Goal: Task Accomplishment & Management: Manage account settings

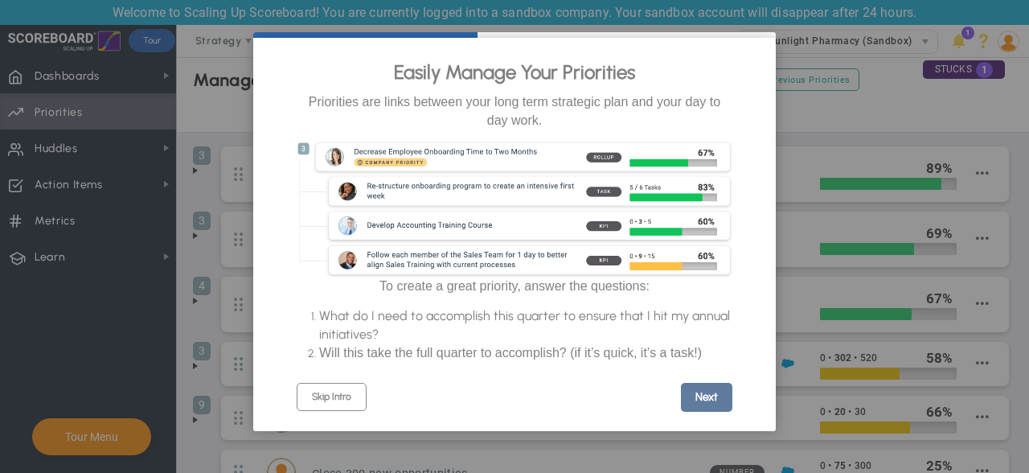
click at [716, 407] on link "Next" at bounding box center [706, 397] width 51 height 29
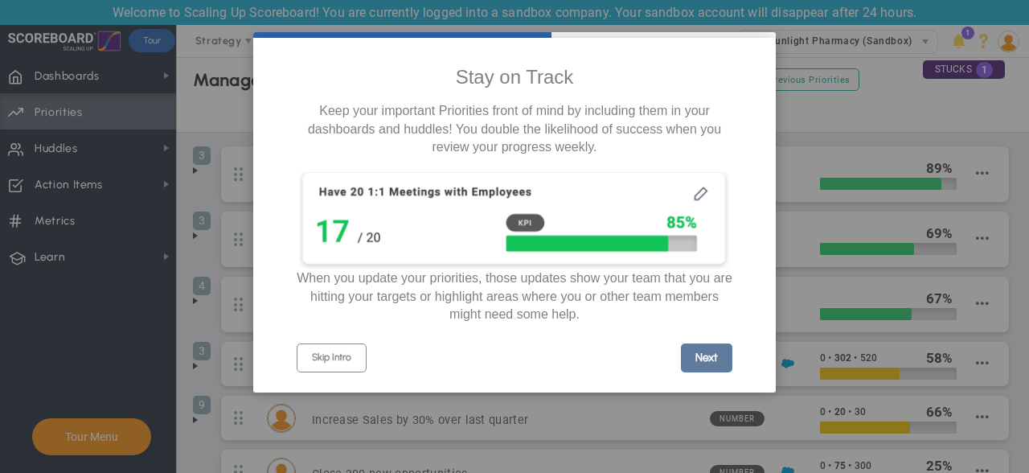
click at [712, 363] on link "Next" at bounding box center [706, 357] width 51 height 29
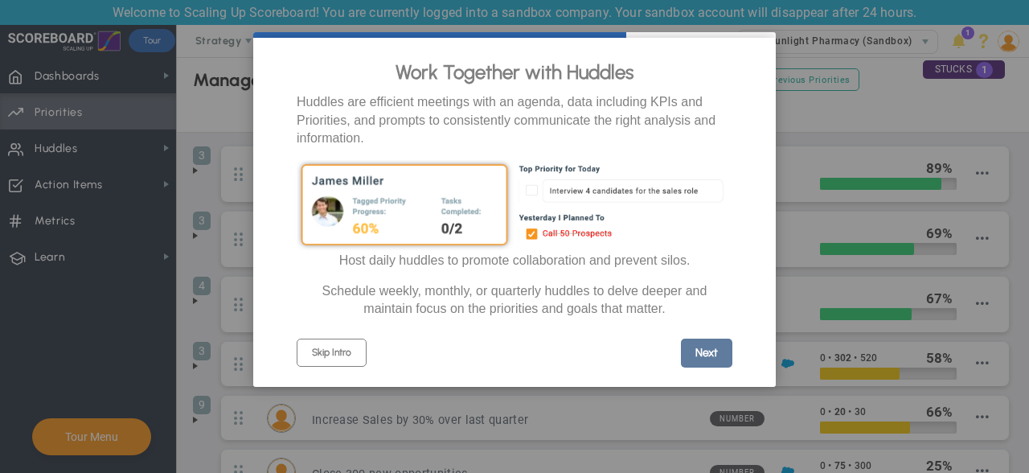
click at [712, 364] on link "Next" at bounding box center [706, 352] width 51 height 29
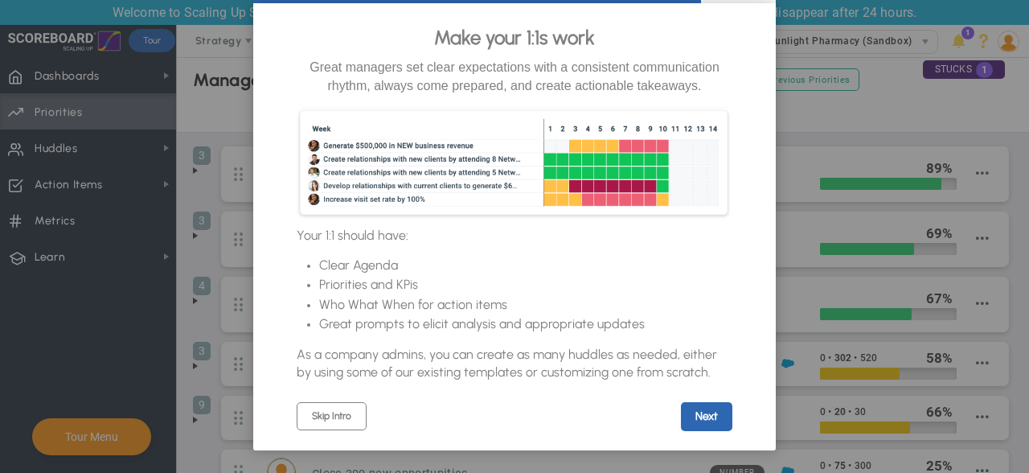
scroll to position [53, 0]
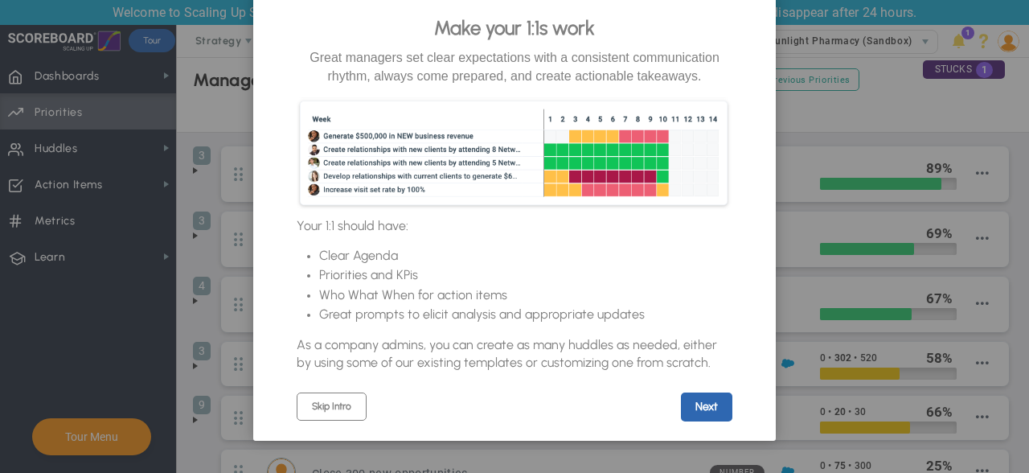
click at [713, 398] on link "Next" at bounding box center [706, 406] width 51 height 29
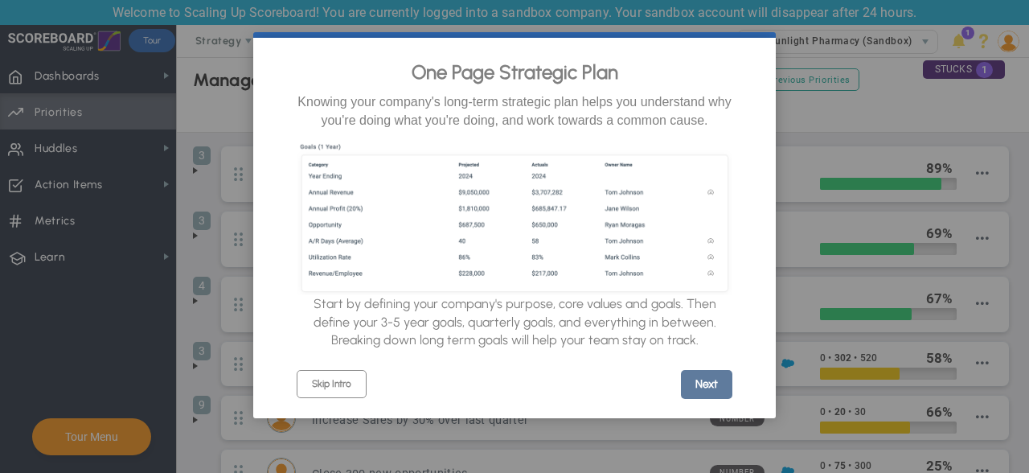
click at [711, 392] on link "Next" at bounding box center [706, 384] width 51 height 29
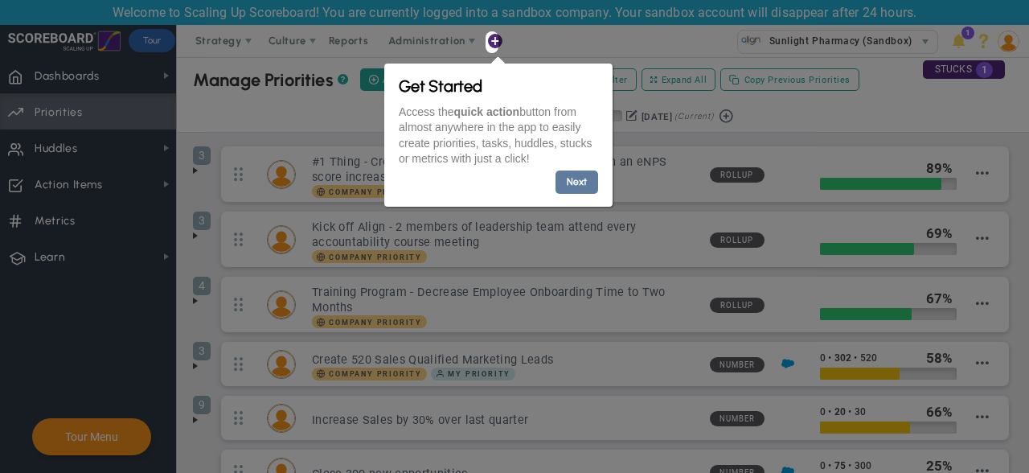
click at [576, 180] on link "Next" at bounding box center [576, 181] width 43 height 23
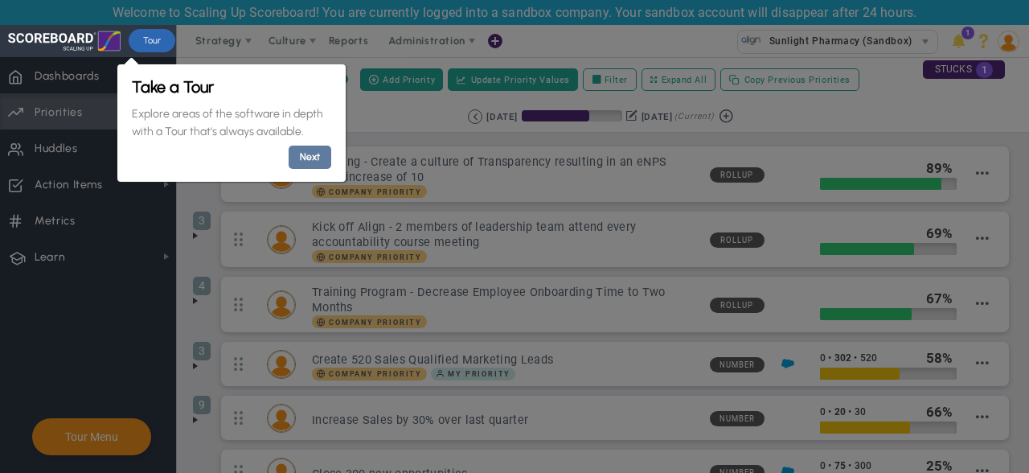
click at [304, 156] on link "Next" at bounding box center [309, 157] width 43 height 23
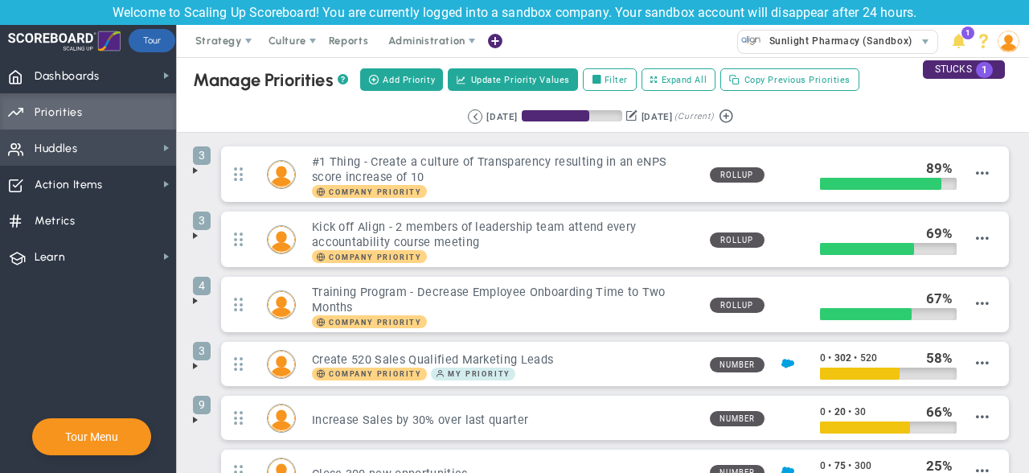
click at [47, 147] on span "Huddles" at bounding box center [56, 149] width 43 height 34
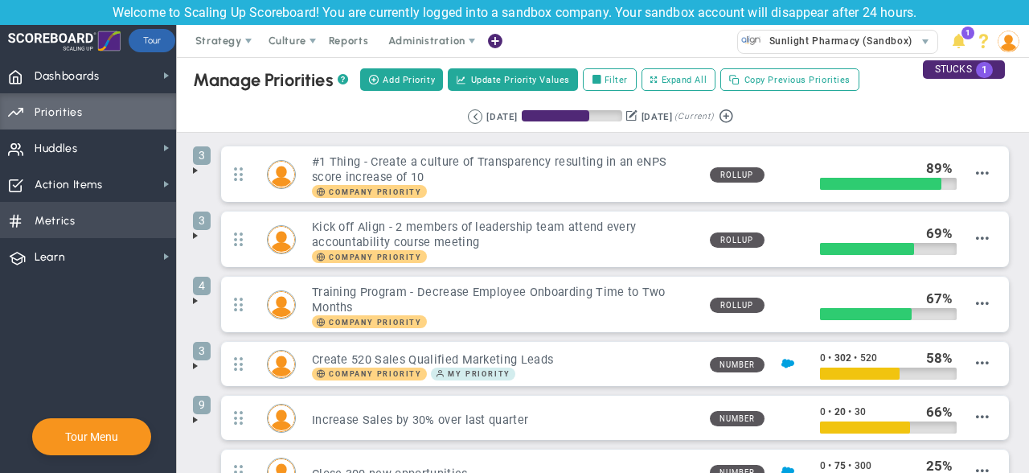
click at [72, 225] on span "Metrics" at bounding box center [55, 221] width 41 height 34
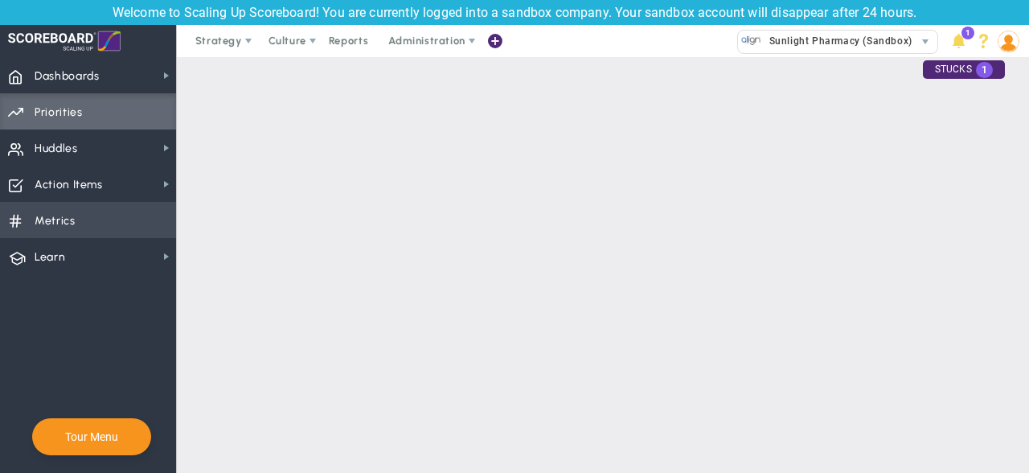
checkbox input "false"
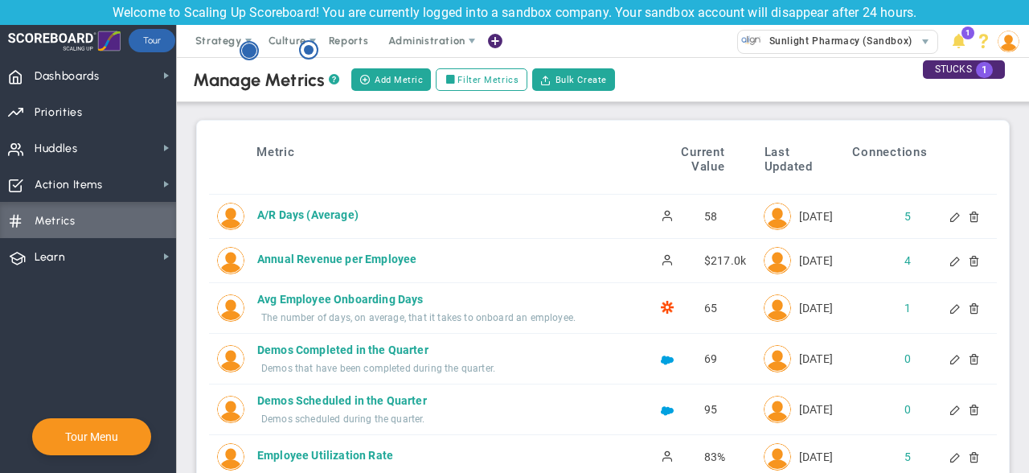
click at [254, 49] on circle "Hotspot (open by clicking or pressing space/enter)" at bounding box center [249, 50] width 14 height 14
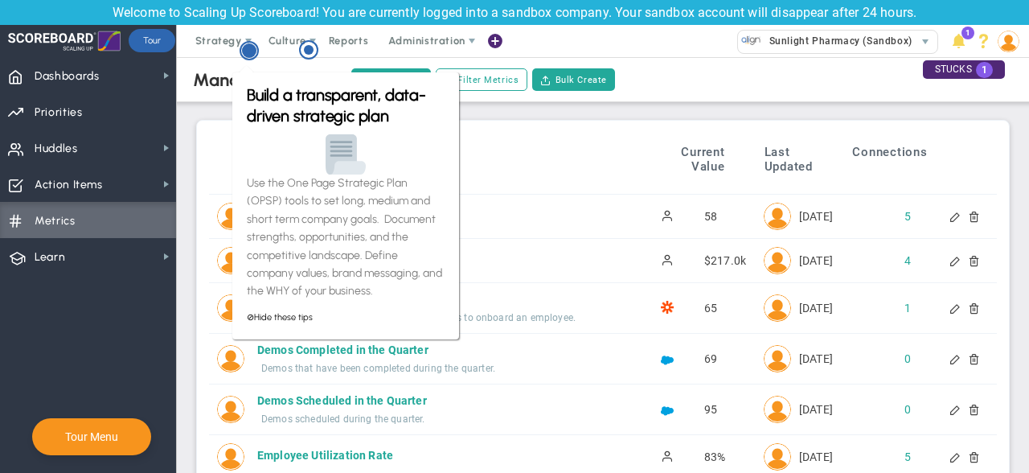
click at [254, 49] on circle "Hotspot (open by clicking or pressing space/enter)" at bounding box center [249, 50] width 14 height 14
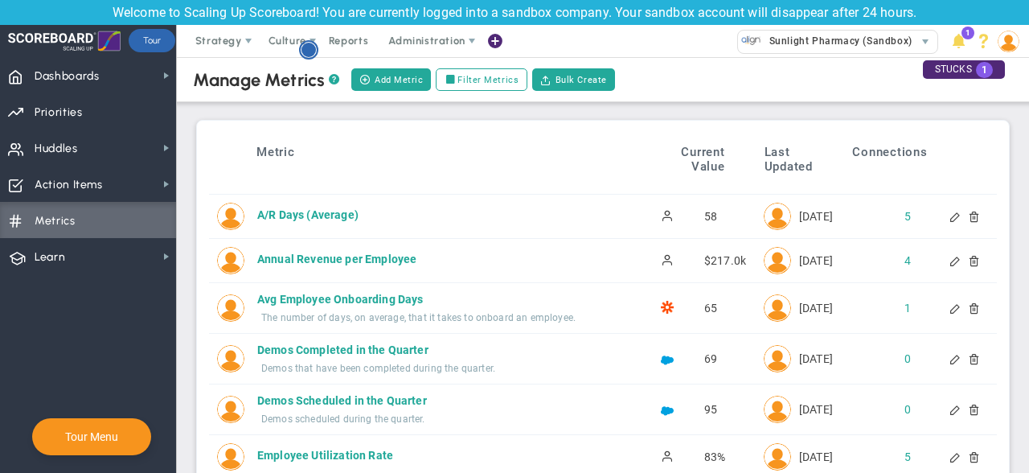
click at [311, 48] on circle "Hotspot (open by clicking or pressing space/enter)" at bounding box center [308, 50] width 14 height 14
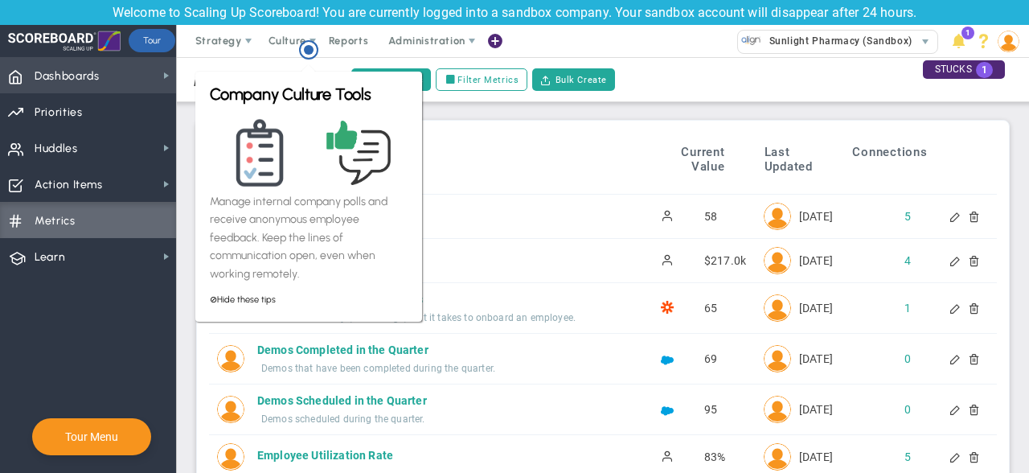
click at [106, 81] on span "Dashboards Dashboards" at bounding box center [88, 75] width 176 height 36
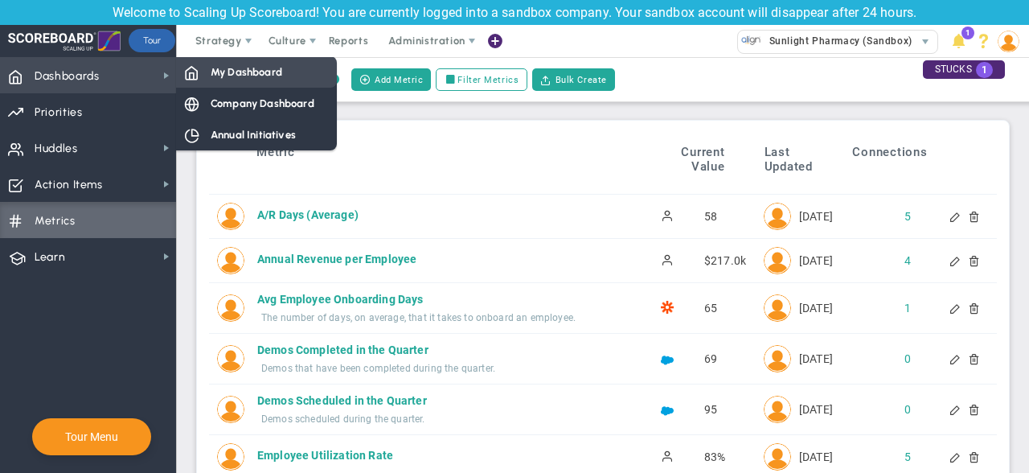
click at [236, 76] on span "My Dashboard" at bounding box center [247, 71] width 72 height 15
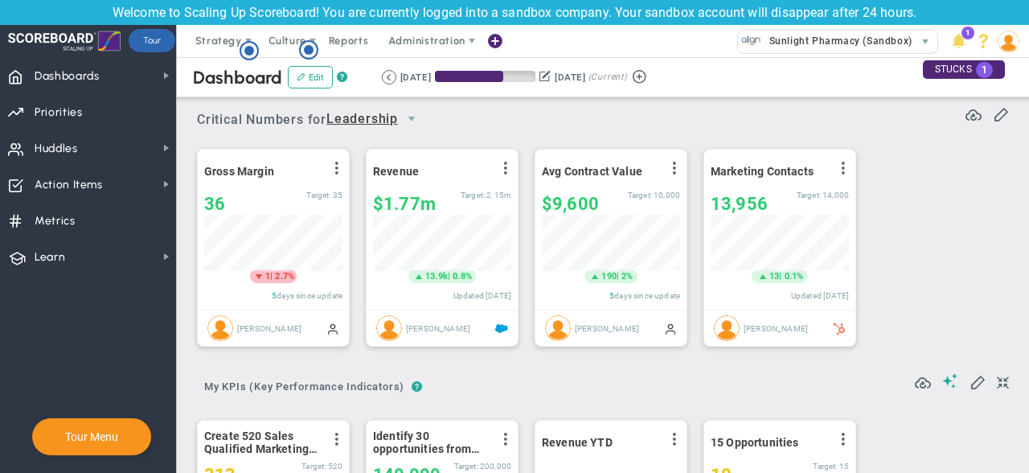
click at [993, 176] on div "Gross Margin View Historical Graph Edit Make "No Change" Update Add Past Update…" at bounding box center [597, 248] width 832 height 226
click at [412, 117] on span "select" at bounding box center [411, 119] width 13 height 13
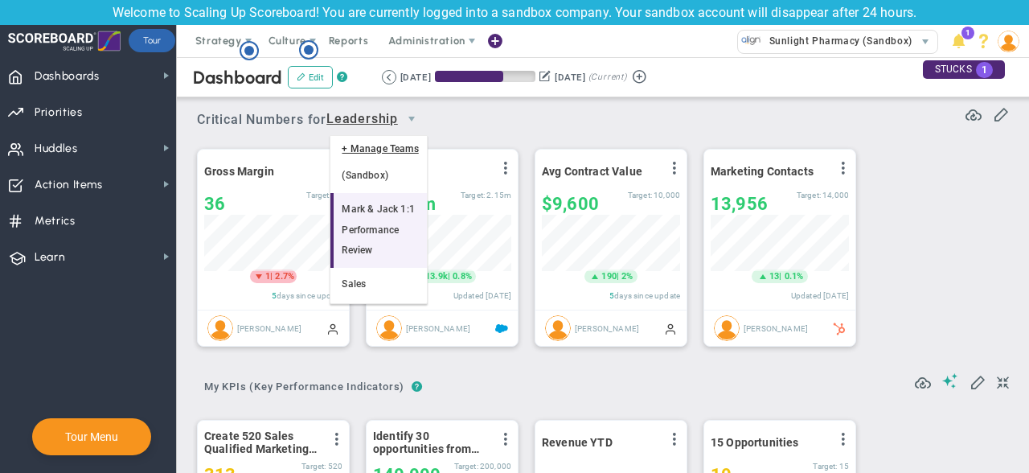
scroll to position [47, 0]
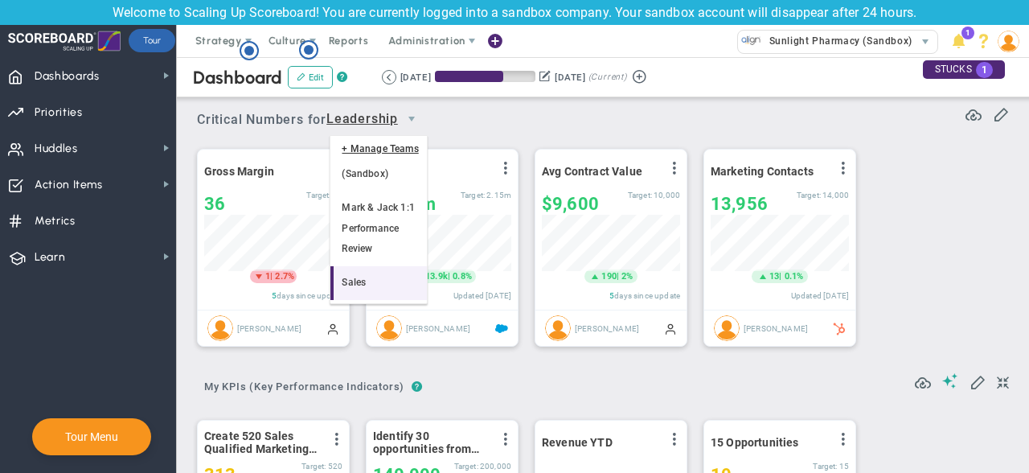
click at [370, 277] on li "Sales" at bounding box center [378, 283] width 96 height 34
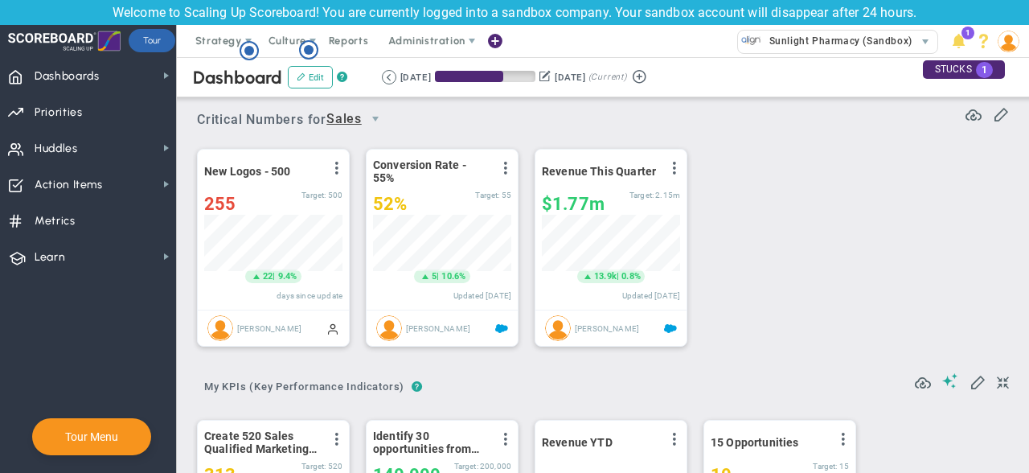
scroll to position [56, 138]
click at [379, 114] on span "select" at bounding box center [375, 119] width 13 height 13
click at [361, 253] on li "Leadership" at bounding box center [360, 255] width 60 height 34
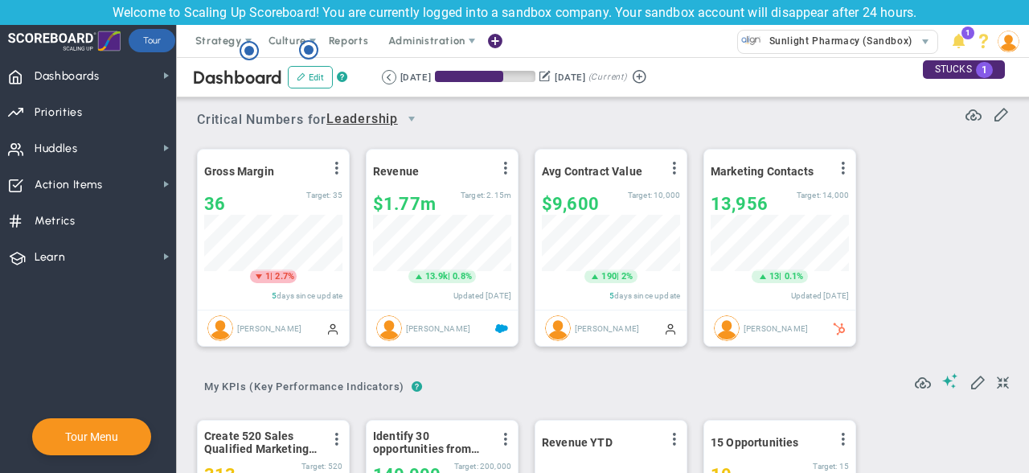
scroll to position [56, 138]
click at [410, 117] on span "select" at bounding box center [411, 119] width 13 height 13
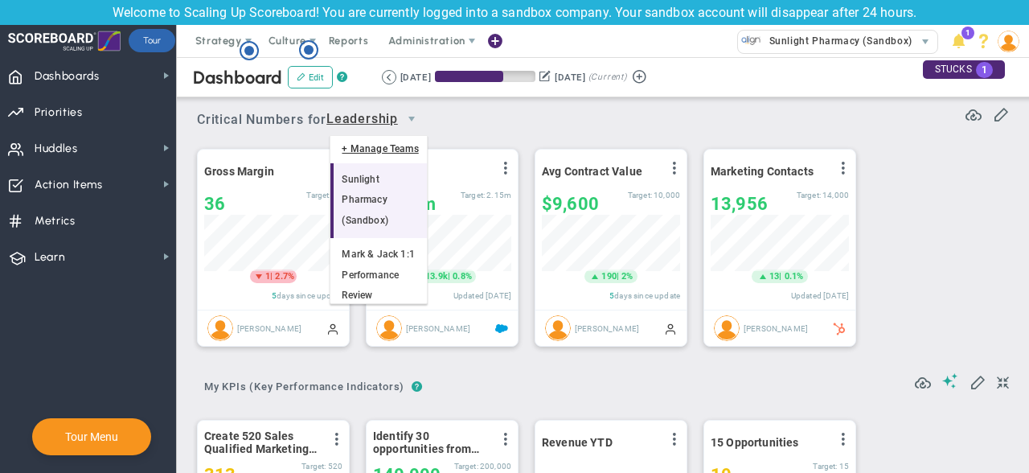
click at [364, 184] on li "Sunlight Pharmacy (Sandbox)" at bounding box center [378, 200] width 96 height 75
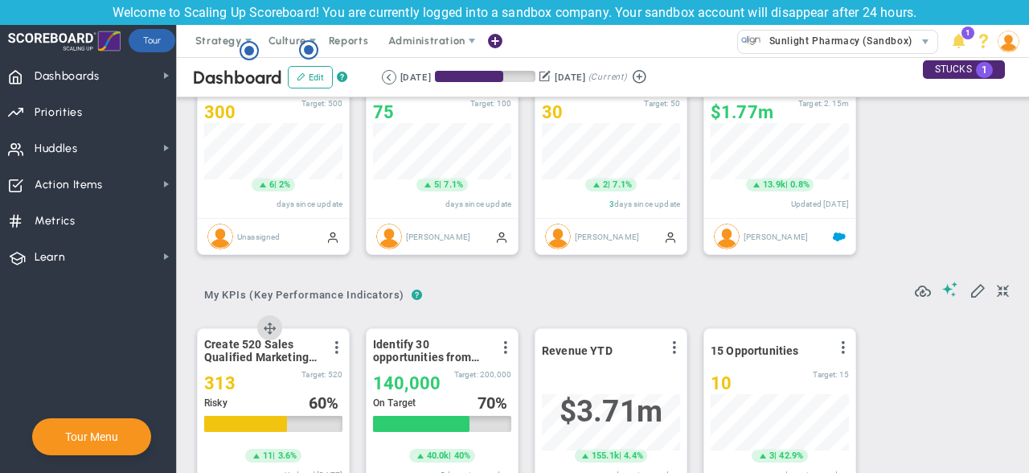
scroll to position [0, 0]
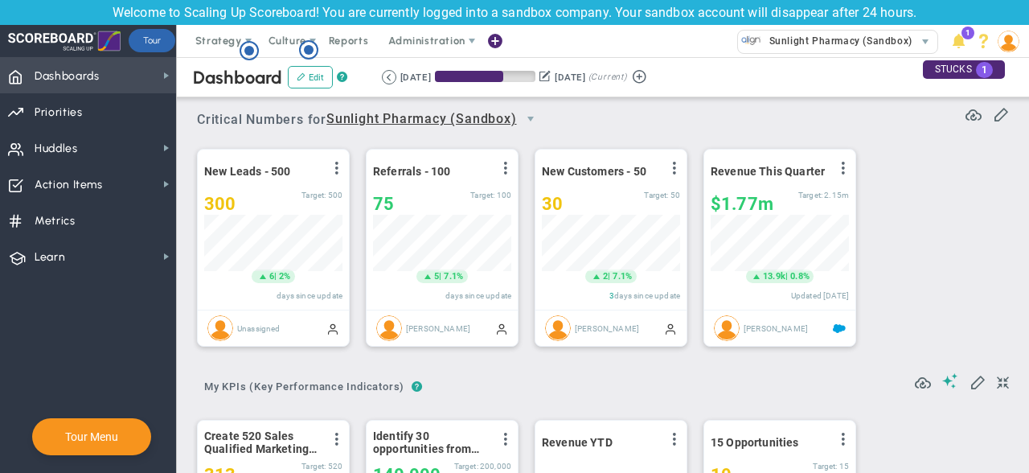
click at [80, 69] on span "Dashboards" at bounding box center [67, 76] width 65 height 34
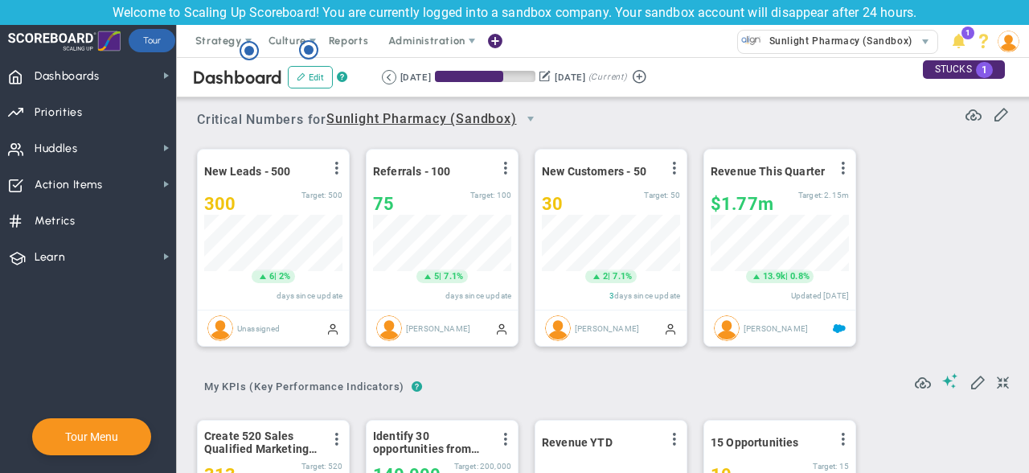
click at [515, 120] on span "Sunlight Pharmacy (Sandbox)" at bounding box center [421, 119] width 191 height 20
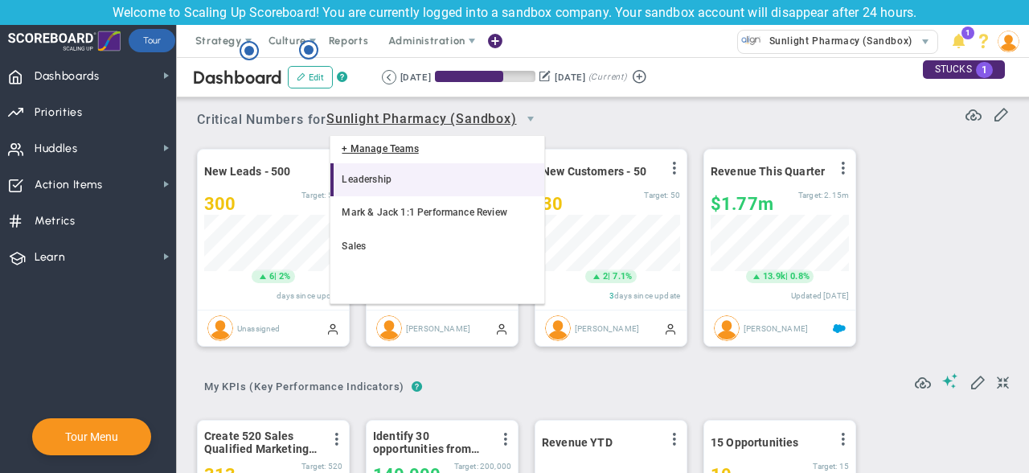
click at [379, 178] on li "Leadership" at bounding box center [437, 180] width 214 height 34
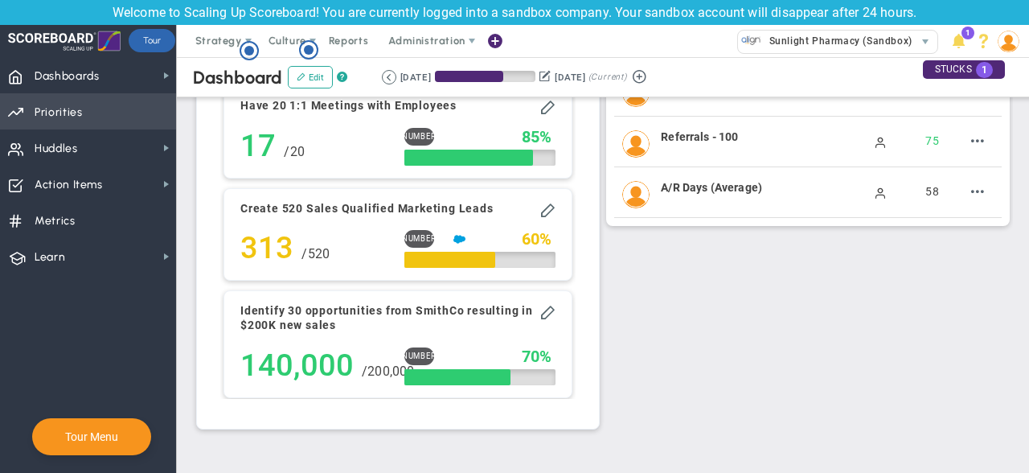
click at [46, 118] on span "Priorities" at bounding box center [59, 113] width 48 height 34
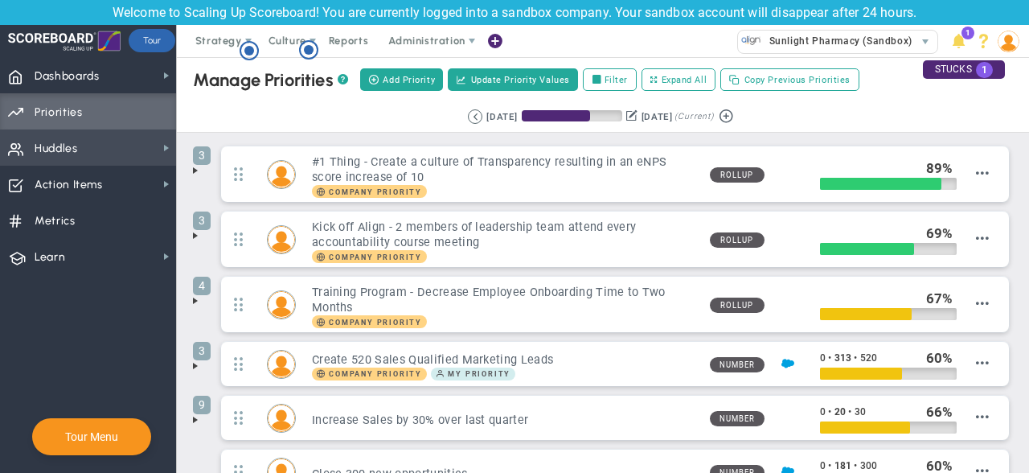
click at [82, 148] on span "Huddles Huddles" at bounding box center [88, 147] width 176 height 36
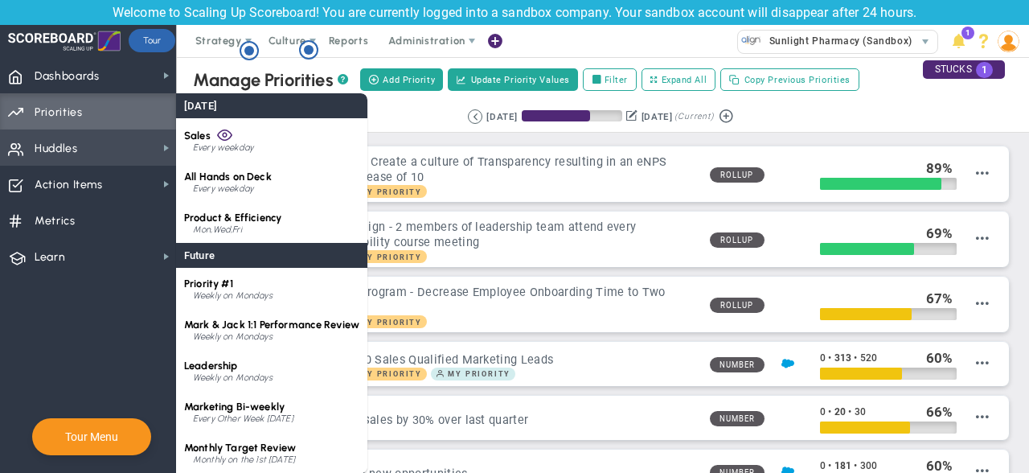
click at [82, 148] on span "Huddles Huddles" at bounding box center [88, 147] width 176 height 36
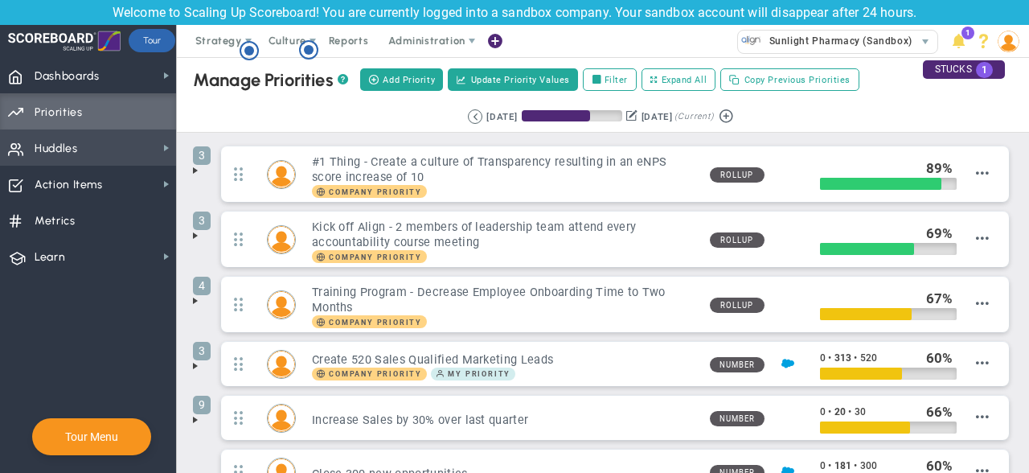
click at [97, 143] on span "Huddles Huddles" at bounding box center [88, 147] width 176 height 36
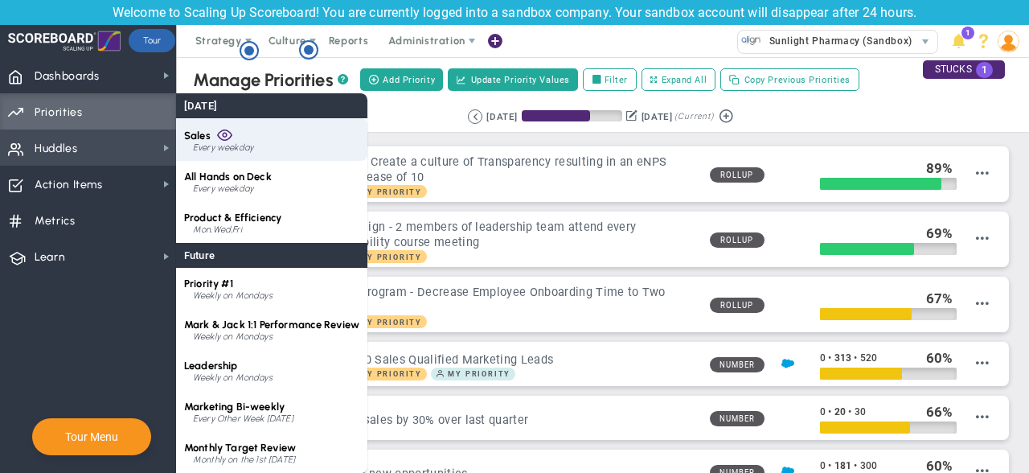
click at [254, 148] on div "Every weekday" at bounding box center [276, 148] width 166 height 10
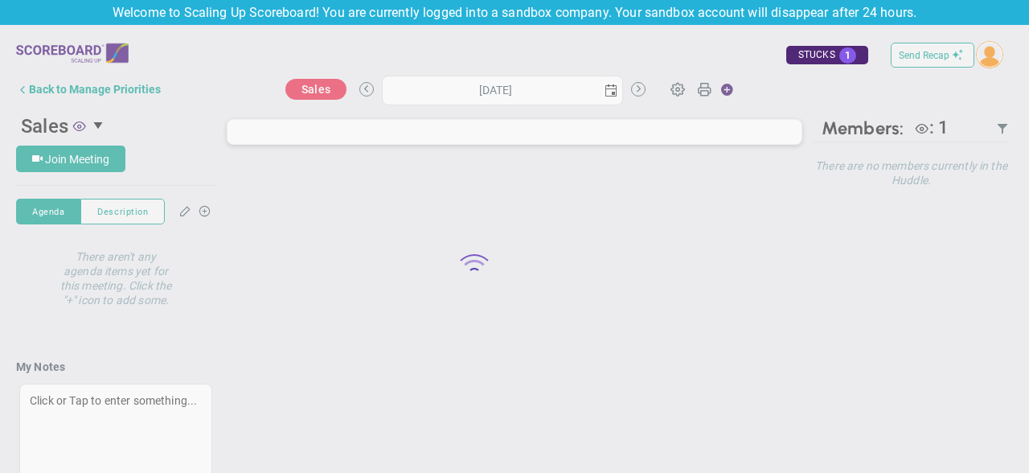
type input "[DATE]"
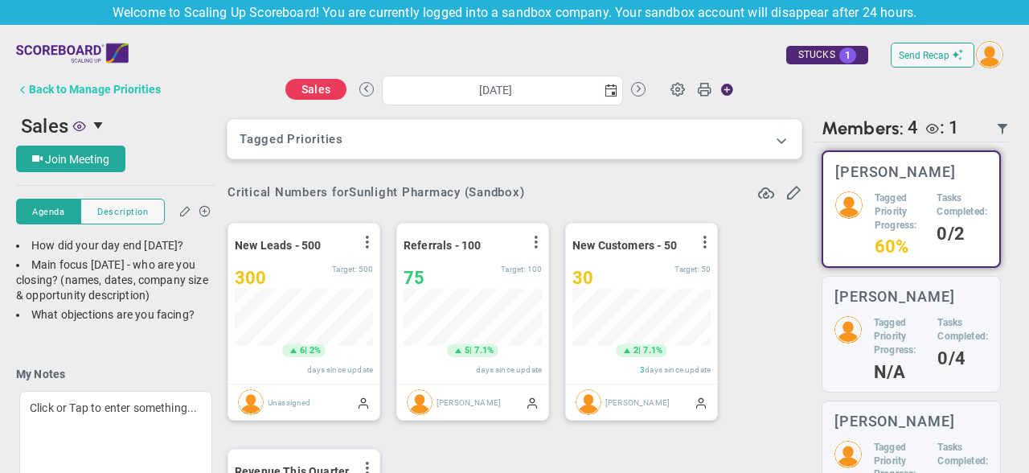
click at [28, 92] on span at bounding box center [22, 89] width 13 height 13
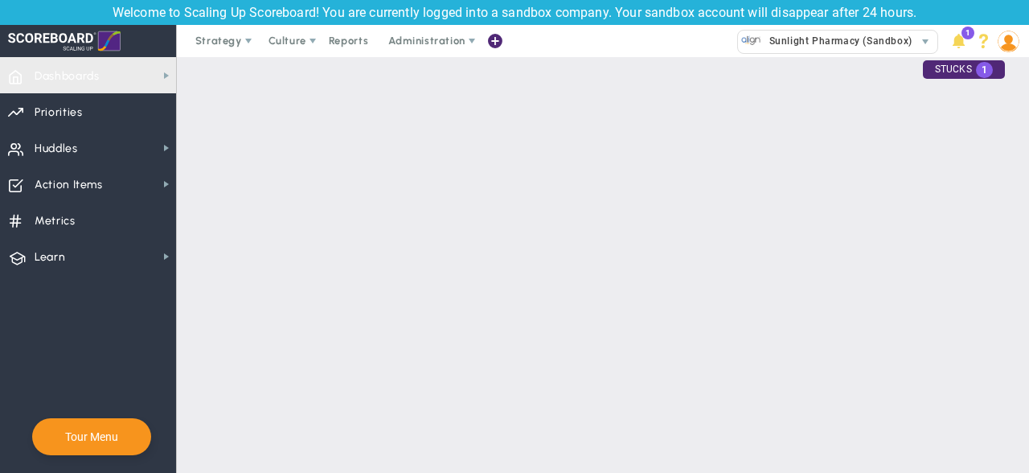
checkbox input "false"
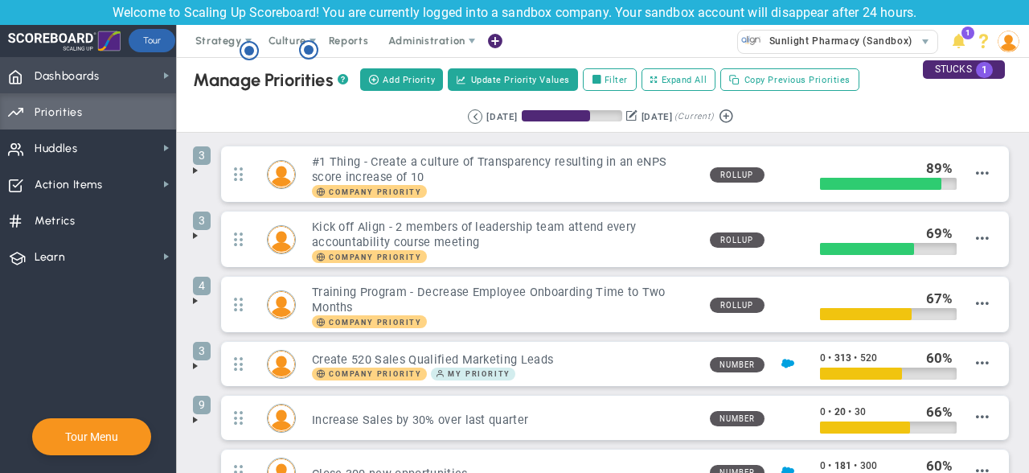
click at [98, 69] on span "Dashboards" at bounding box center [67, 76] width 65 height 34
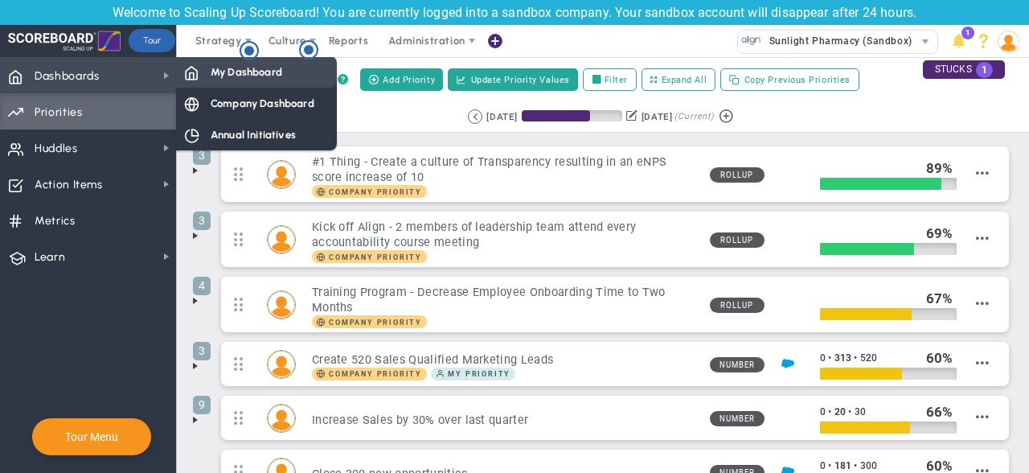
click at [236, 77] on span "My Dashboard" at bounding box center [247, 71] width 72 height 15
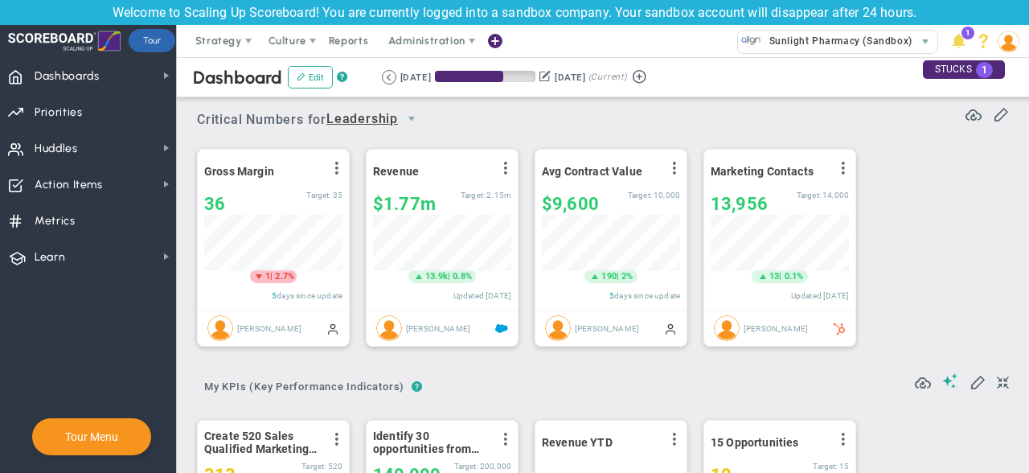
scroll to position [56, 138]
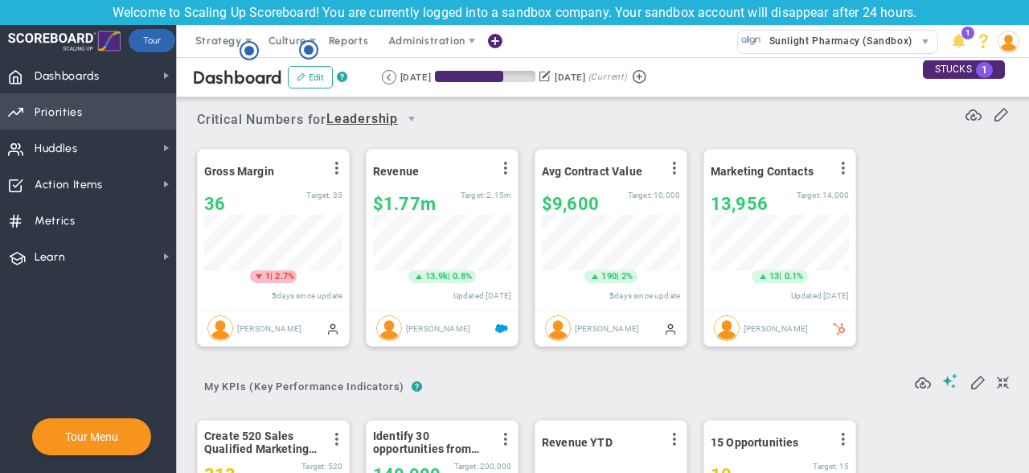
click at [100, 115] on span "Priorities OKR Tree Priorities OKRs" at bounding box center [88, 111] width 176 height 36
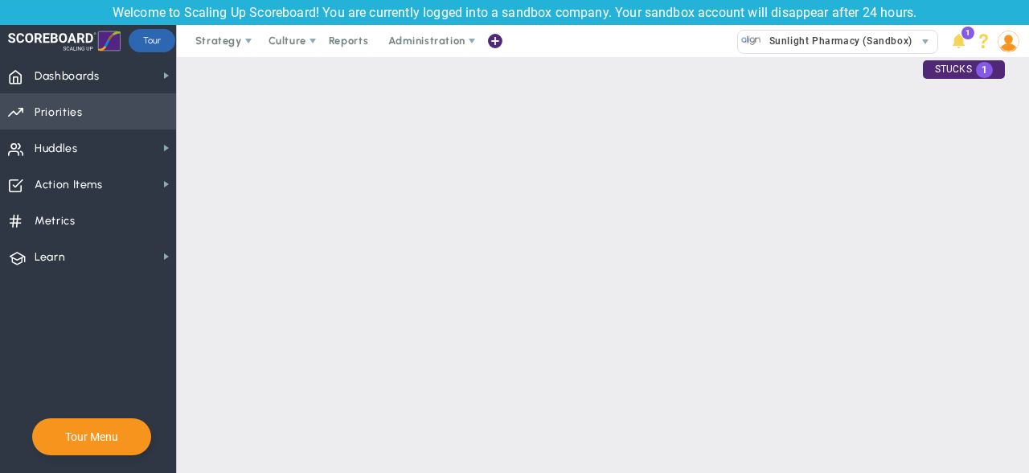
checkbox input "false"
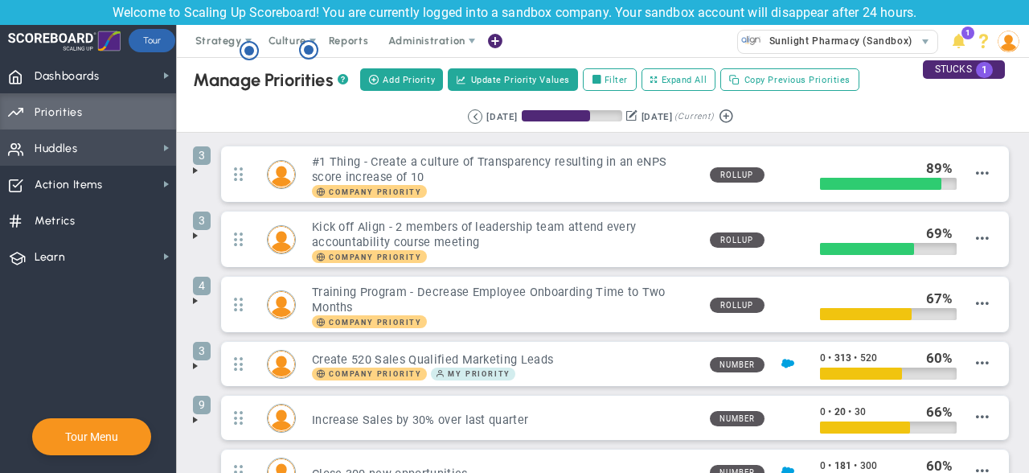
click at [91, 152] on span "Huddles Huddles" at bounding box center [88, 147] width 176 height 36
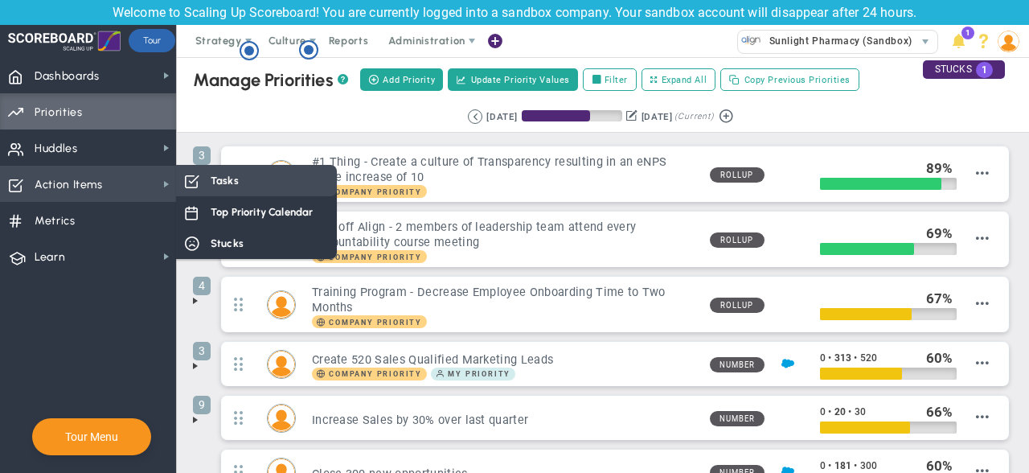
click at [232, 183] on span "Tasks" at bounding box center [225, 180] width 28 height 15
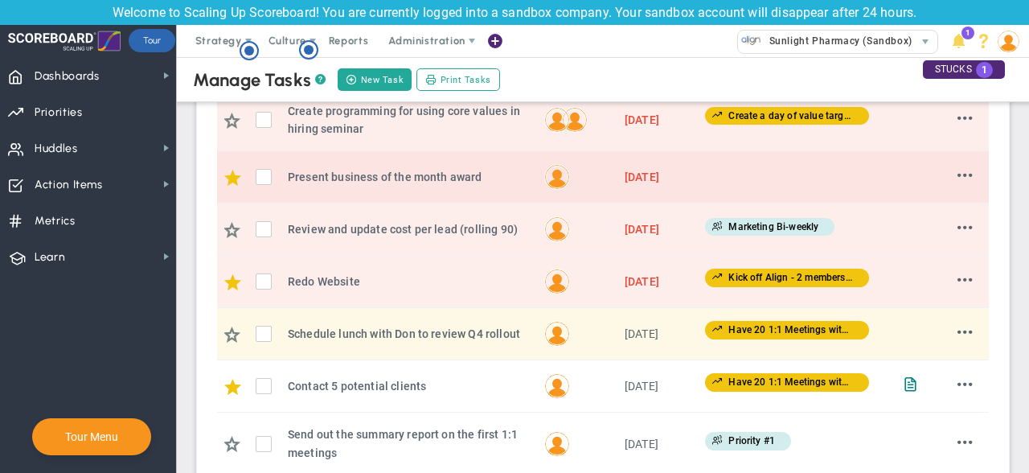
scroll to position [367, 0]
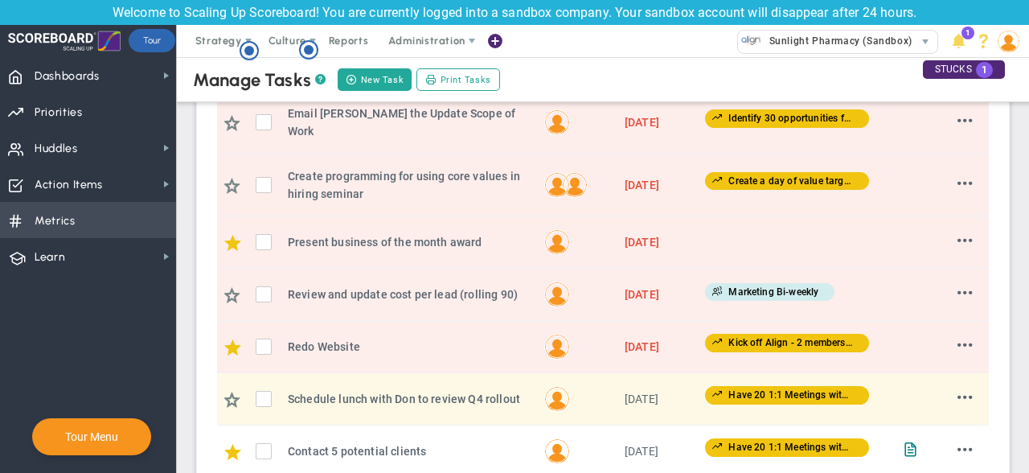
click at [53, 219] on span "Metrics" at bounding box center [55, 221] width 41 height 34
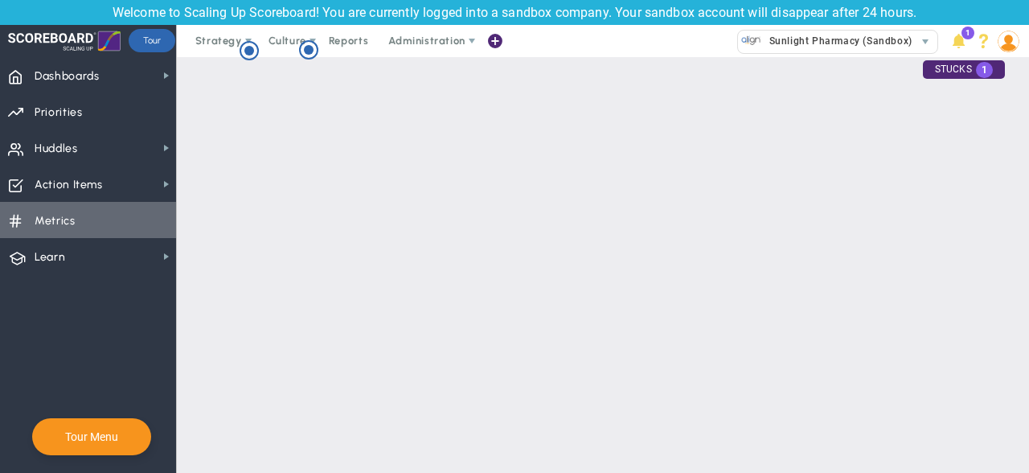
checkbox input "false"
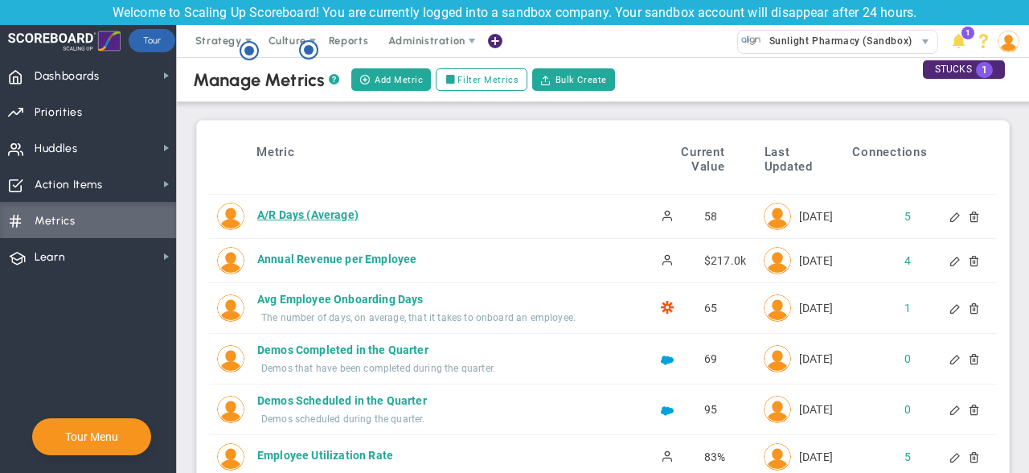
click at [315, 218] on div "A/R Days (Average)" at bounding box center [438, 215] width 362 height 16
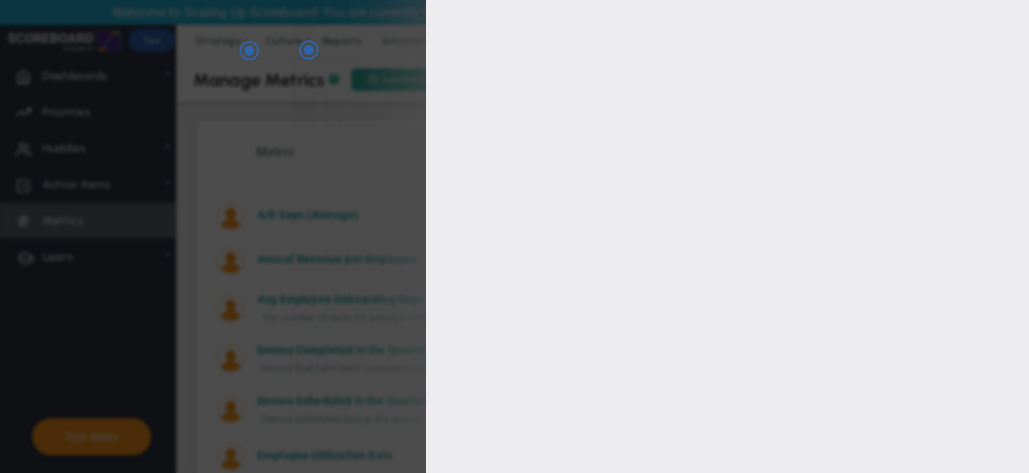
type input "A/R Days (Average)"
type input "AR-Days-Average"
type input "[PERSON_NAME]"
type input "58"
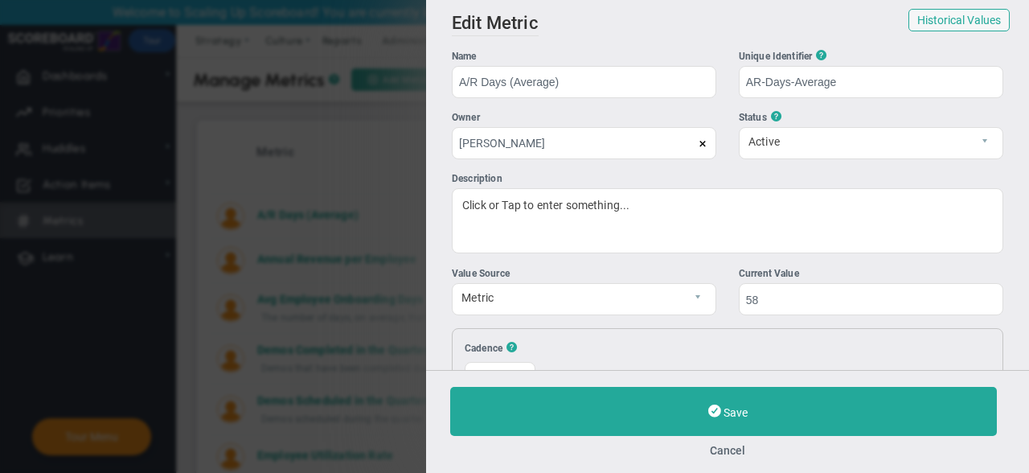
click at [361, 146] on div "Add Edit Metric Historical Values Target Metric Name A/R Days (Average) Unique …" at bounding box center [514, 236] width 1029 height 473
click at [327, 140] on div "Add Edit Metric Historical Values Target Metric Name A/R Days (Average) Unique …" at bounding box center [514, 236] width 1029 height 473
click at [728, 448] on button "Cancel" at bounding box center [727, 450] width 555 height 13
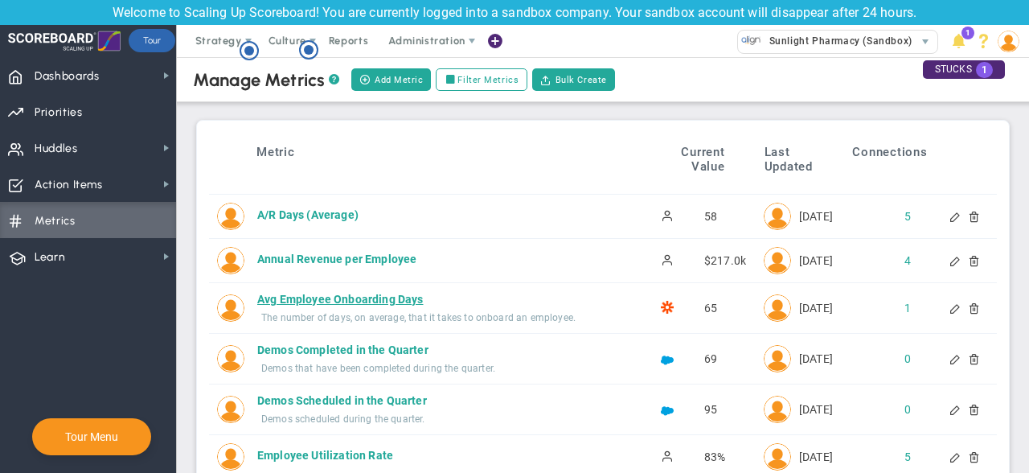
click at [393, 297] on div "Avg Employee Onboarding Days" at bounding box center [438, 299] width 362 height 16
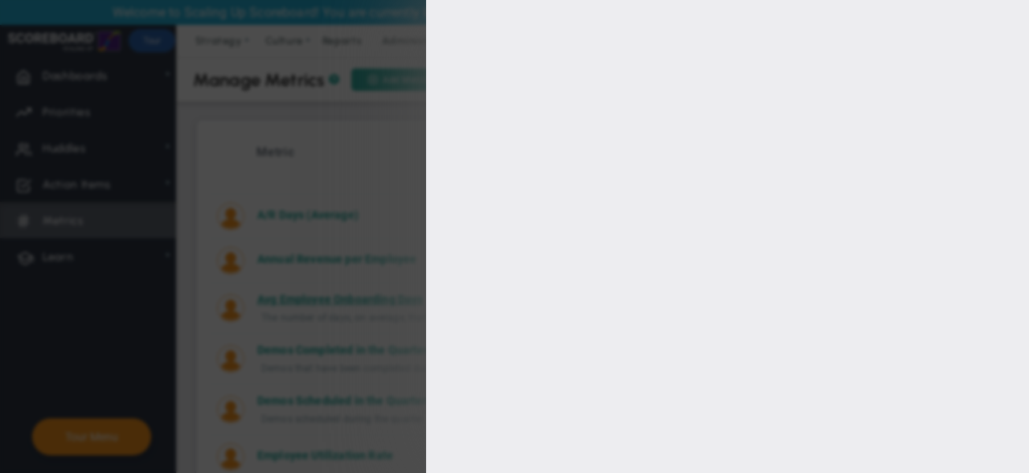
type input "Avg Employee Onboarding Days"
type input "Avg-Employee-Onboarding-Days"
type input "[PERSON_NAME]"
type input "65"
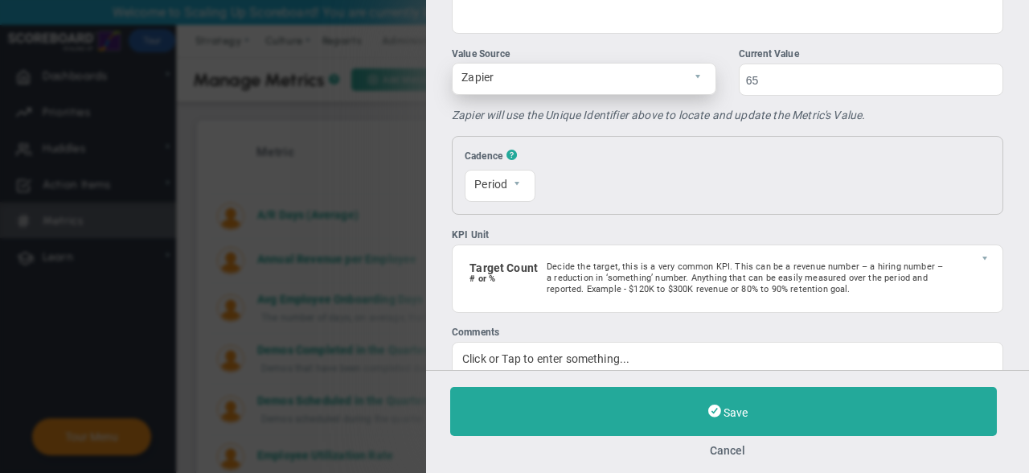
scroll to position [254, 0]
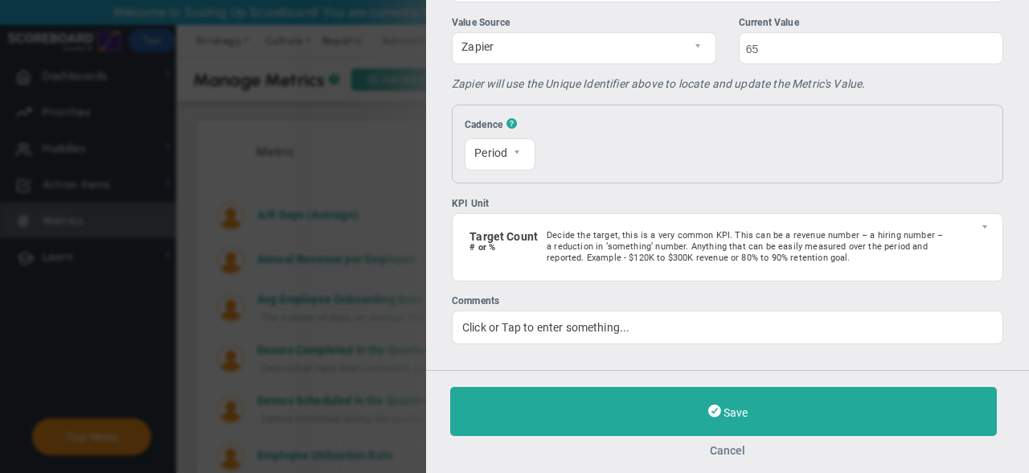
click at [721, 446] on button "Cancel" at bounding box center [727, 450] width 555 height 13
